Goal: Information Seeking & Learning: Learn about a topic

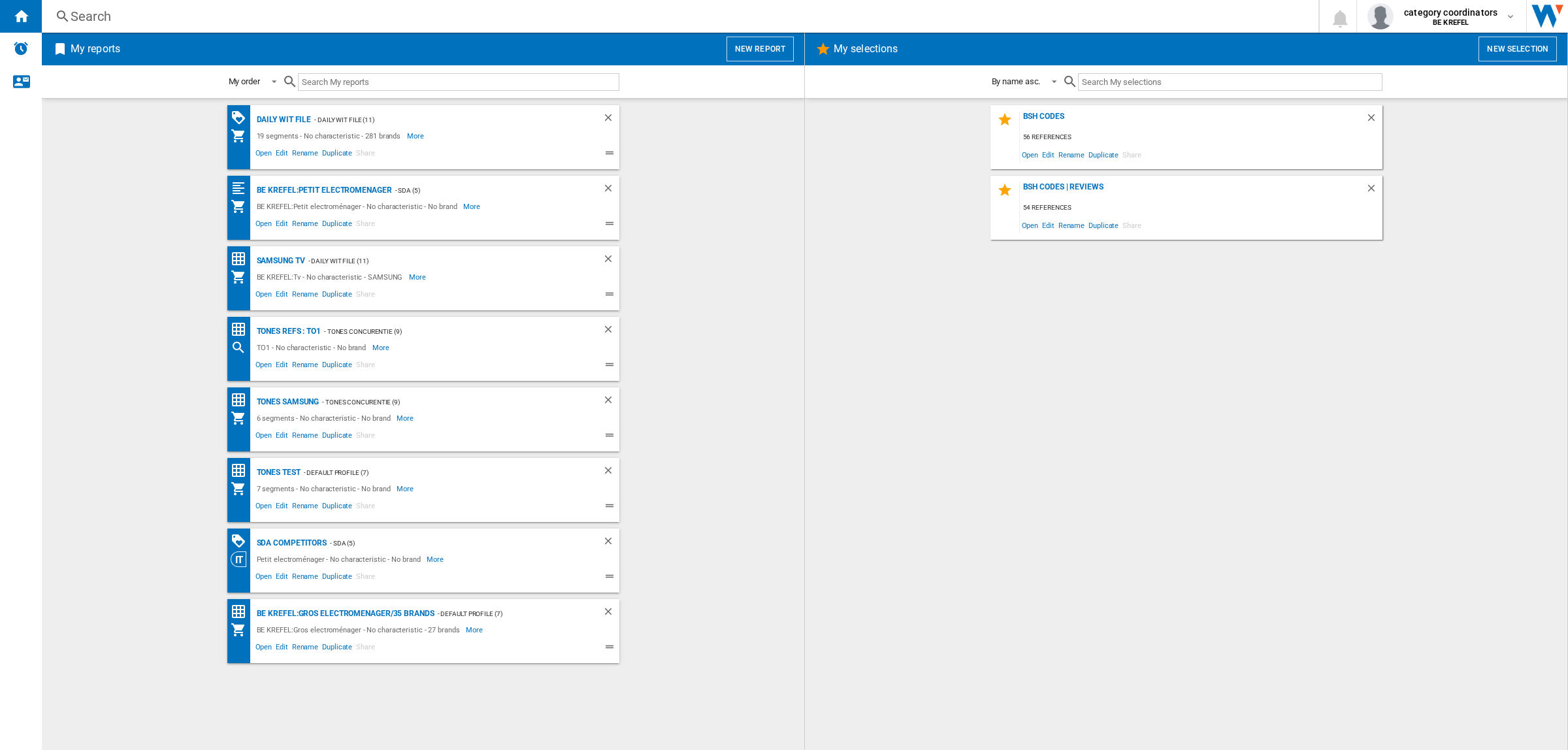
click at [80, 17] on div "Search" at bounding box center [677, 17] width 1213 height 18
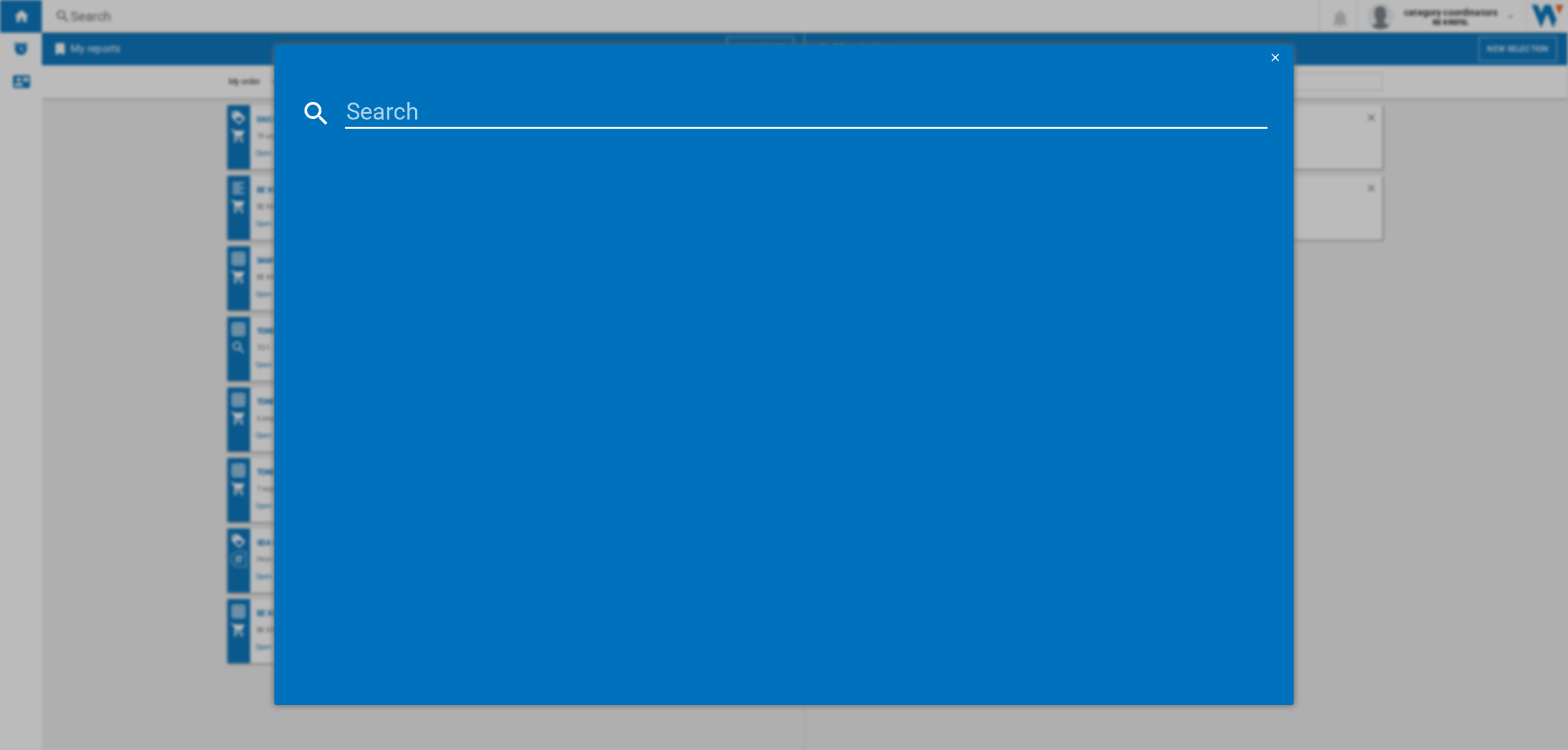
click at [449, 121] on input at bounding box center [805, 113] width 922 height 31
click at [426, 109] on input "11006488" at bounding box center [805, 113] width 922 height 31
type input "11006388"
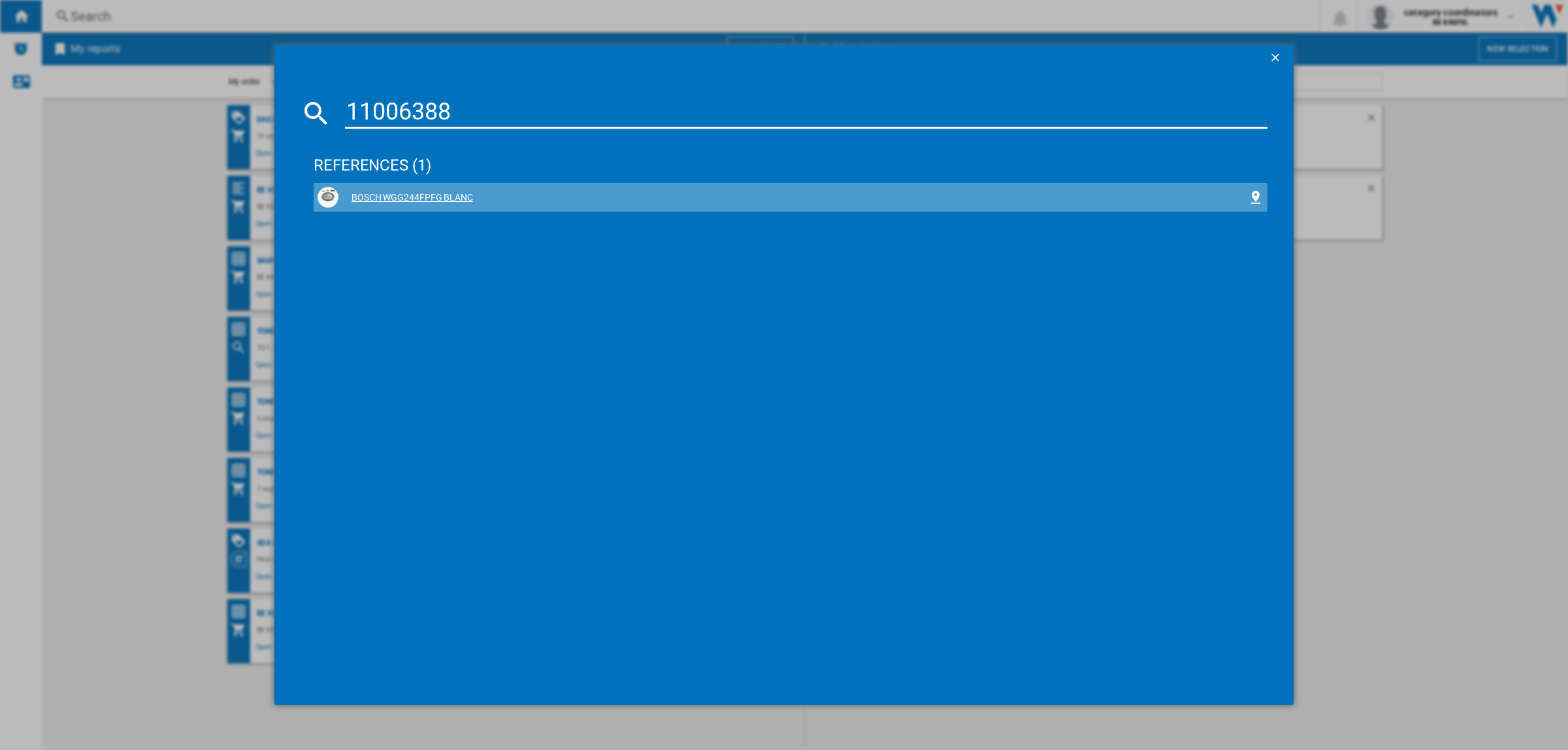
click at [428, 199] on div "BOSCH WGG244FPFG BLANC" at bounding box center [792, 198] width 909 height 13
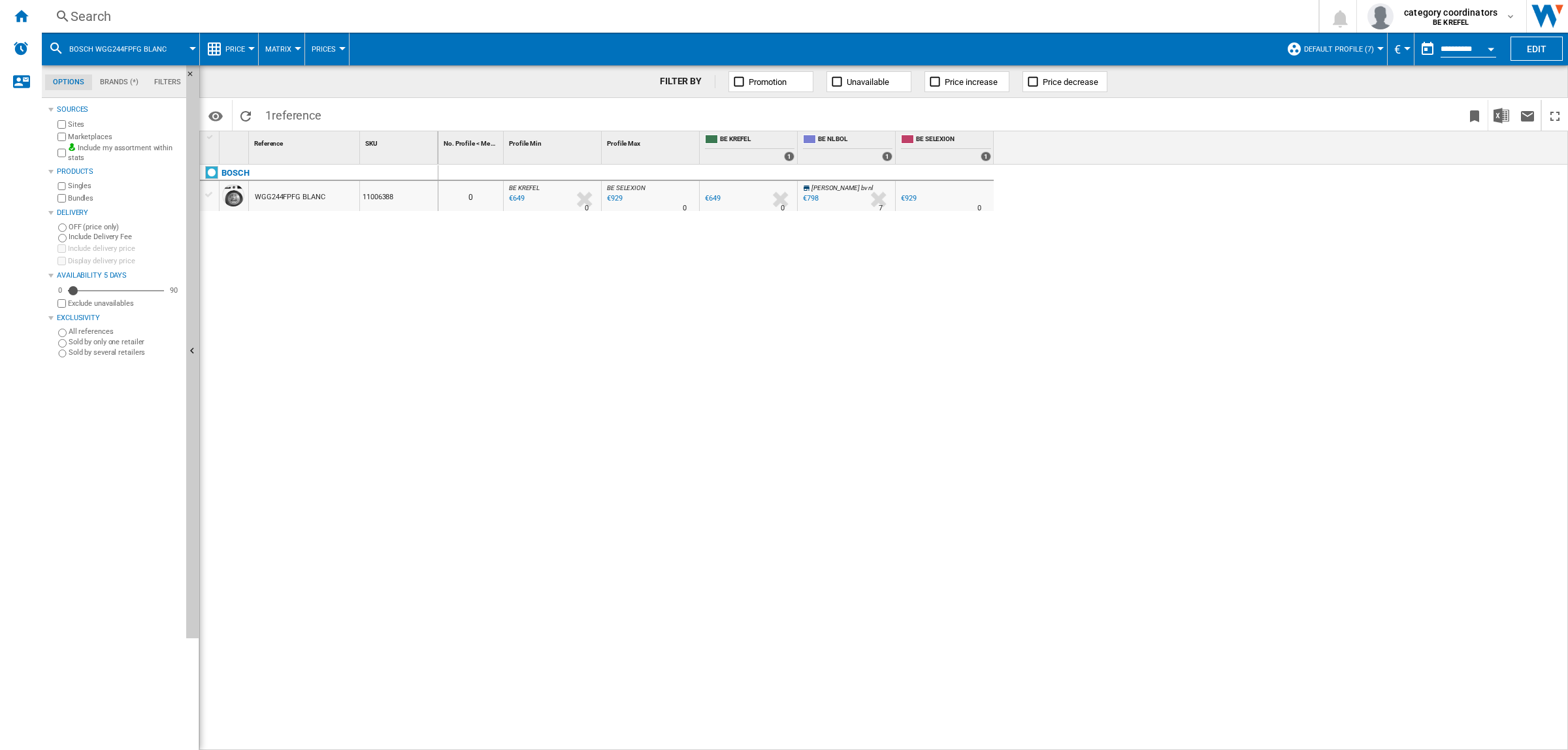
click at [240, 46] on span "Price" at bounding box center [234, 49] width 19 height 8
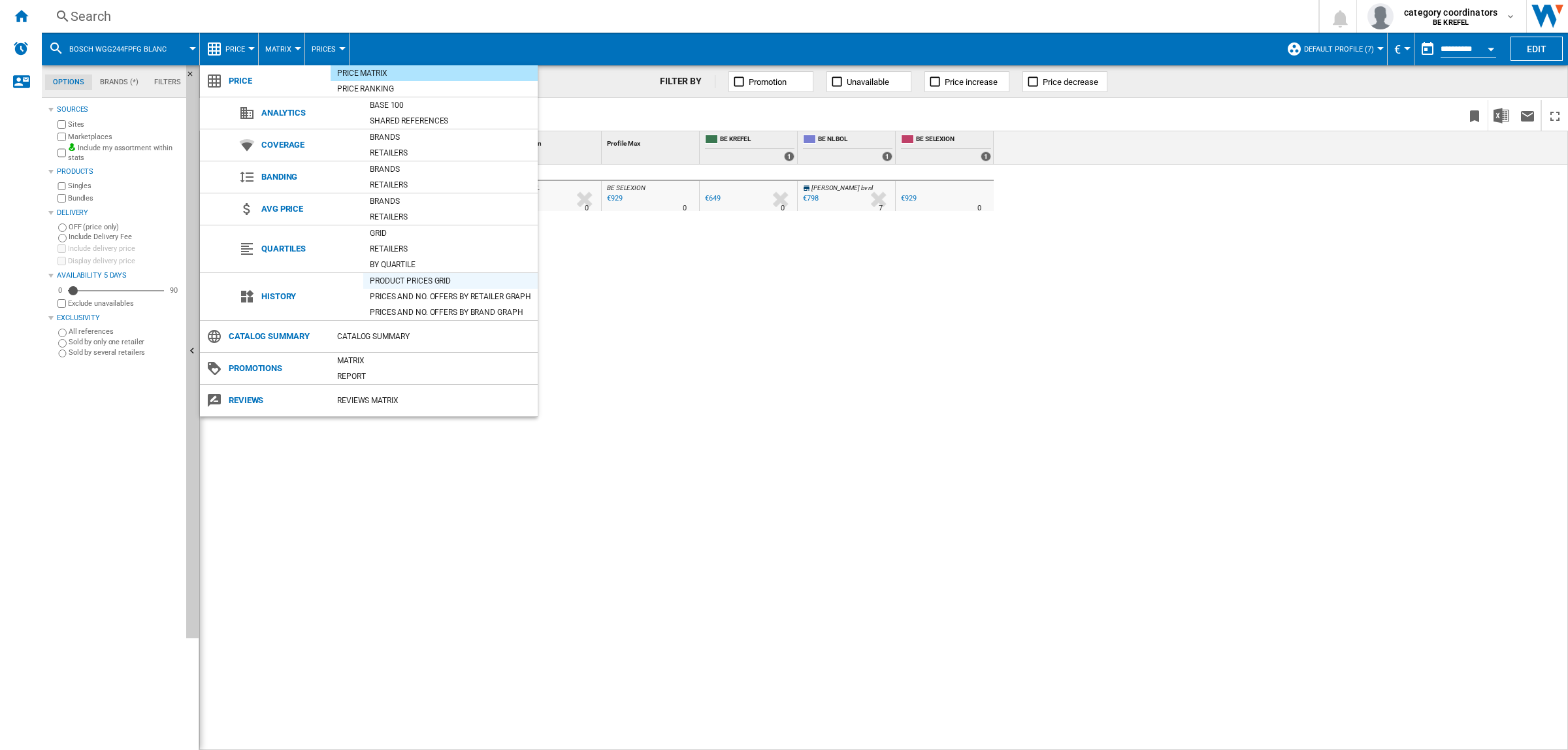
click at [410, 286] on div "Product prices grid" at bounding box center [450, 280] width 175 height 13
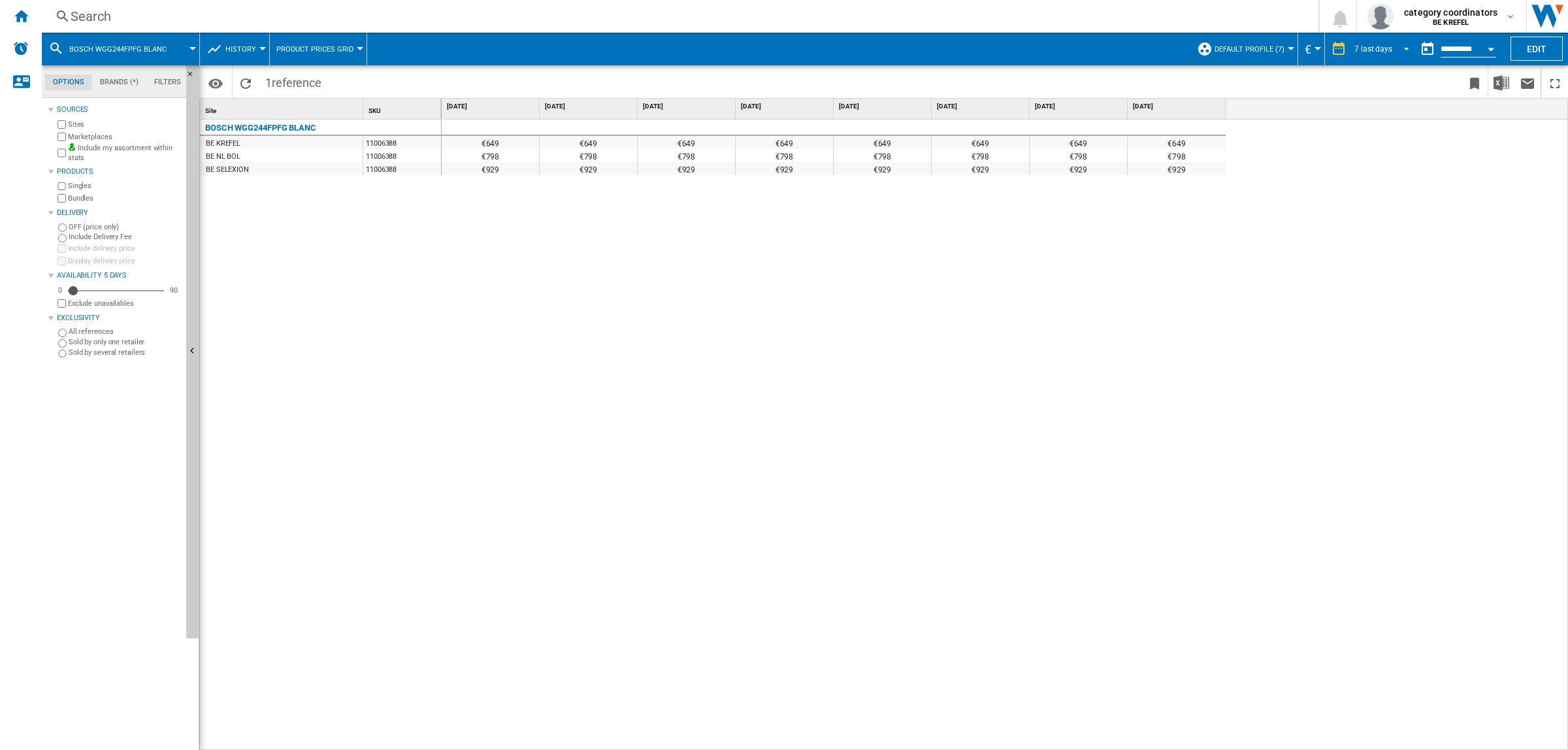
click at [1376, 48] on div "7 last days" at bounding box center [1372, 49] width 38 height 9
click at [1360, 128] on div "31 last days" at bounding box center [1371, 129] width 42 height 11
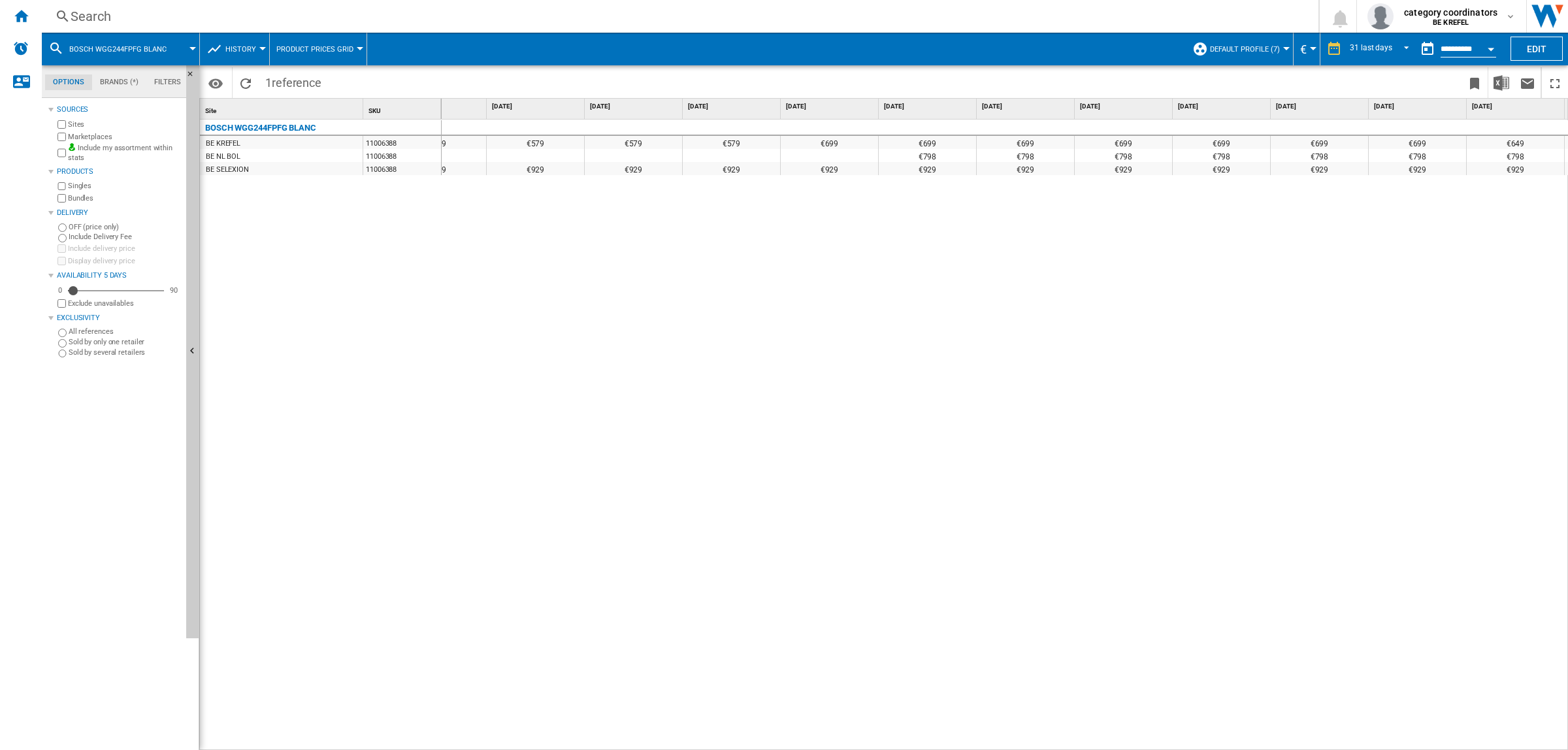
scroll to position [0, 850]
